Goal: Use online tool/utility: Utilize a website feature to perform a specific function

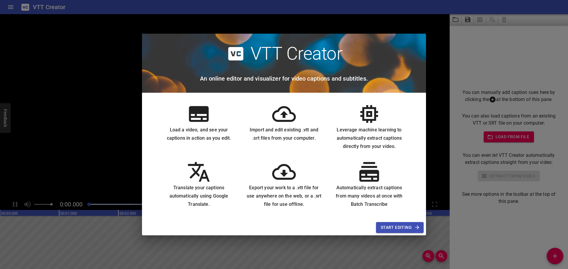
click at [408, 228] on span "Start Editing" at bounding box center [400, 227] width 38 height 7
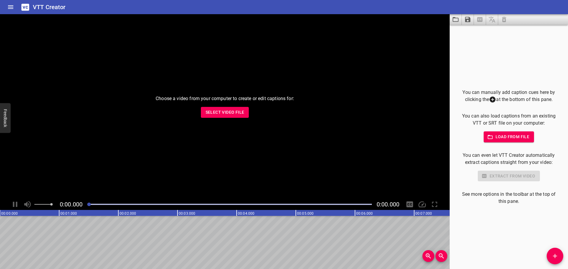
click at [229, 112] on span "Select Video File" at bounding box center [224, 112] width 39 height 7
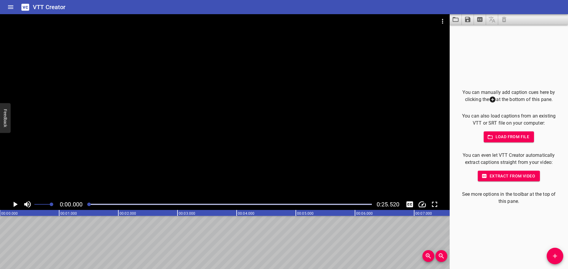
click at [513, 176] on span "Extract from video" at bounding box center [508, 176] width 53 height 7
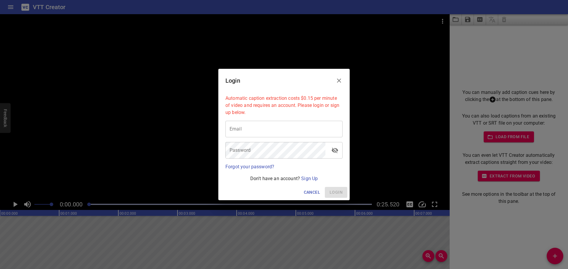
click at [340, 79] on icon "Close" at bounding box center [338, 80] width 7 height 7
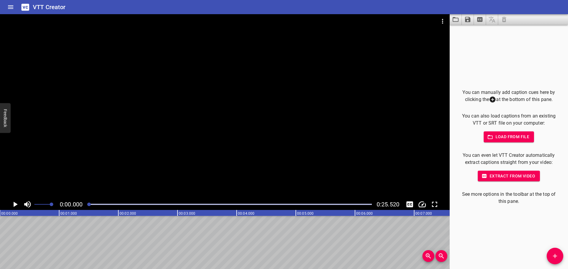
click at [511, 174] on span "Extract from video" at bounding box center [508, 176] width 53 height 7
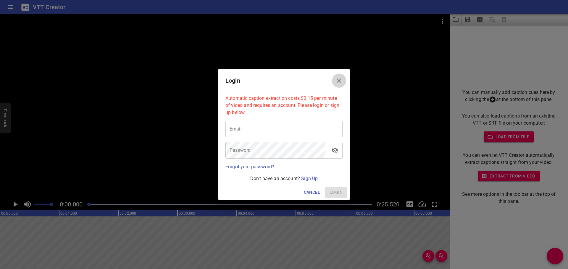
click at [340, 82] on icon "Close" at bounding box center [338, 80] width 7 height 7
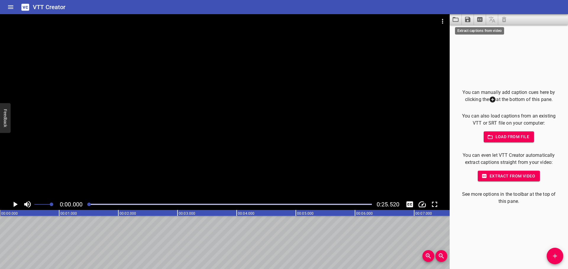
click at [481, 19] on icon "Extract captions from video" at bounding box center [479, 19] width 5 height 5
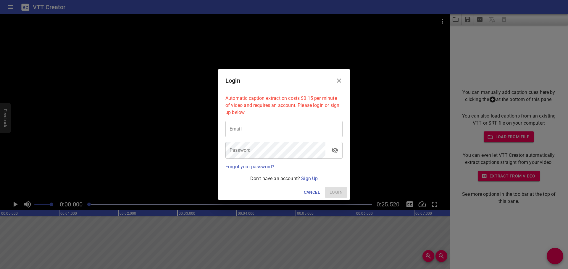
click at [341, 80] on icon "Close" at bounding box center [338, 80] width 7 height 7
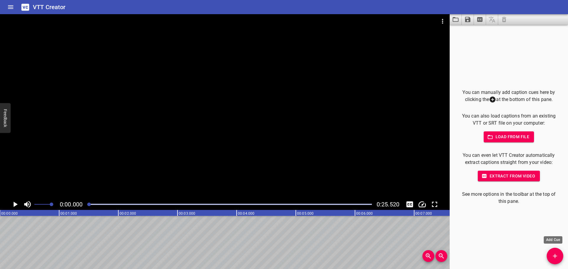
click at [553, 256] on icon "Add Cue" at bounding box center [555, 256] width 4 height 4
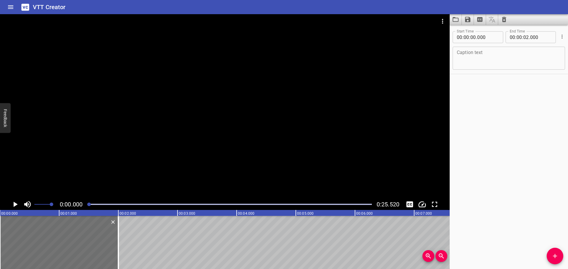
click at [500, 136] on div "Start Time 00 : 00 : 00 . 000 Start Time End Time 00 : 00 : 02 . 000 End Time C…" at bounding box center [508, 147] width 118 height 245
click at [453, 18] on icon "Load captions from file" at bounding box center [455, 19] width 6 height 5
click at [481, 56] on textarea at bounding box center [509, 58] width 104 height 17
click at [525, 36] on input "number" at bounding box center [526, 37] width 6 height 12
type input "04"
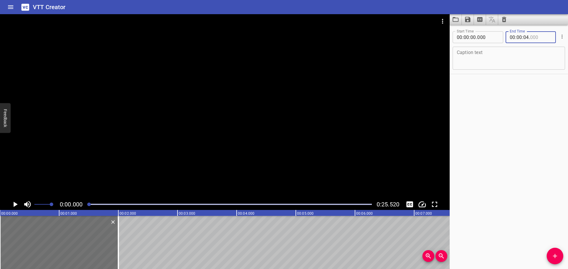
type input "000"
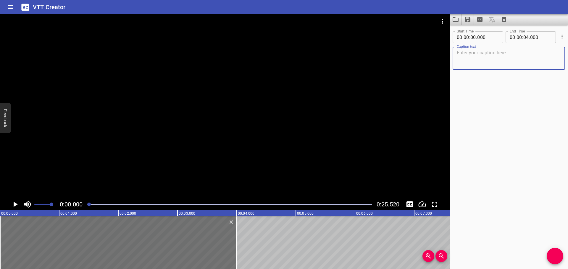
click at [481, 57] on textarea at bounding box center [509, 58] width 104 height 17
type textarea "rerr3r3rr3r"
click at [553, 258] on icon "Add Cue" at bounding box center [554, 256] width 7 height 7
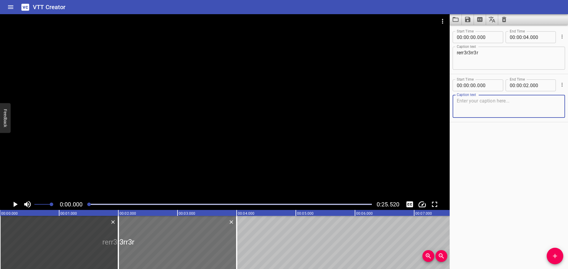
click at [470, 110] on textarea at bounding box center [509, 106] width 104 height 17
click at [473, 85] on input "number" at bounding box center [473, 86] width 6 height 12
type input "04"
type input "000"
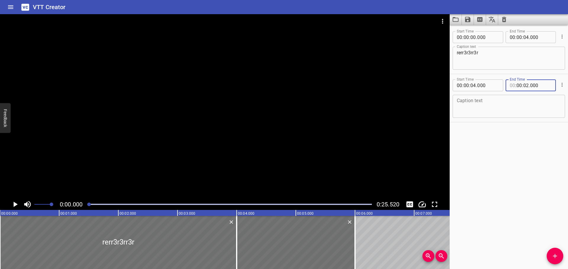
type input "00"
click at [523, 88] on input "number" at bounding box center [526, 86] width 6 height 12
type input "08"
type input "000"
click at [518, 110] on textarea at bounding box center [509, 106] width 104 height 17
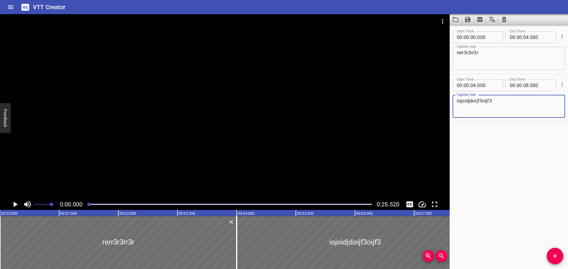
type textarea "iojoidjdoijf3oijf3"
click at [550, 253] on span "Add Cue" at bounding box center [554, 256] width 17 height 7
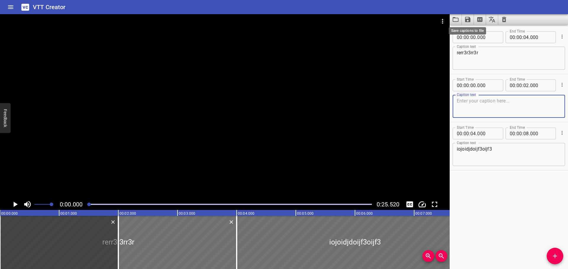
click at [467, 19] on icon "Save captions to file" at bounding box center [467, 19] width 5 height 5
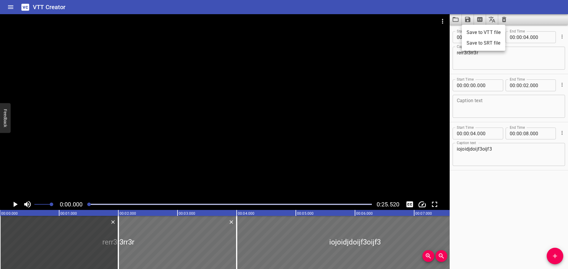
click at [481, 33] on li "Save to VTT file" at bounding box center [483, 32] width 43 height 11
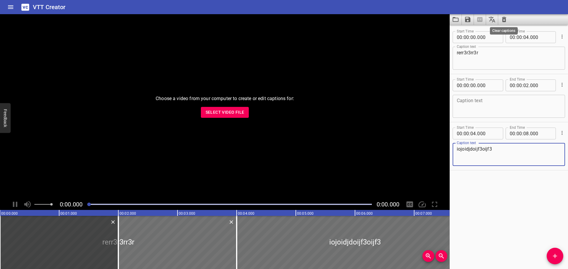
click at [504, 20] on icon "Clear captions" at bounding box center [503, 19] width 7 height 7
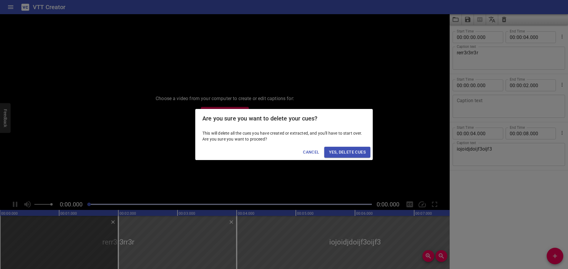
click at [343, 153] on span "Yes, Delete Cues" at bounding box center [347, 152] width 37 height 7
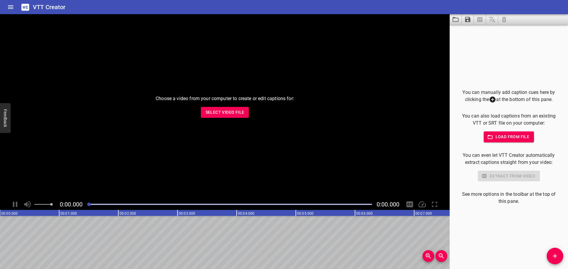
click at [512, 137] on span "Load from file" at bounding box center [508, 136] width 41 height 7
click at [228, 114] on span "Select Video File" at bounding box center [224, 112] width 39 height 7
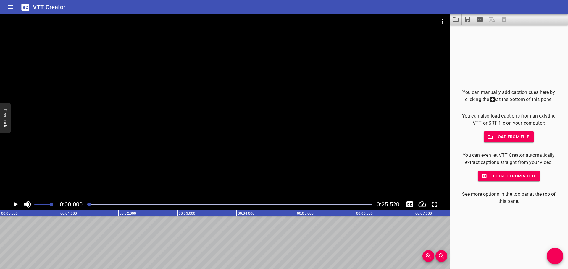
click at [505, 177] on span "Extract from video" at bounding box center [508, 176] width 53 height 7
